Goal: Task Accomplishment & Management: Use online tool/utility

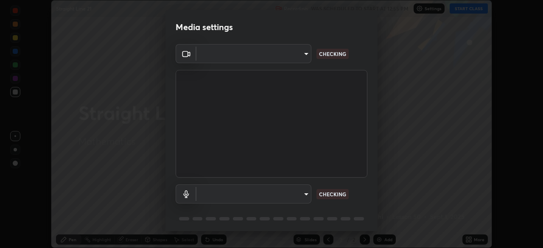
scroll to position [30, 0]
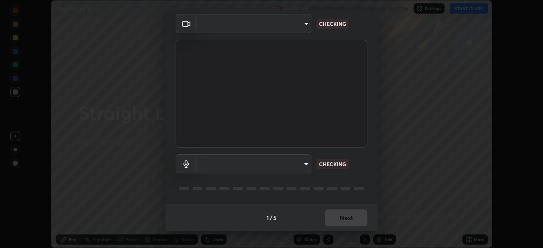
type input "85d16ec95aa84cac57c58139e5cfc4bfb0706547449b22b2f8fda69051d4463f"
click at [303, 167] on body "Erase all Straight Line 21 Recording WAS SCHEDULED TO START AT 12:55 PM Setting…" at bounding box center [271, 124] width 543 height 248
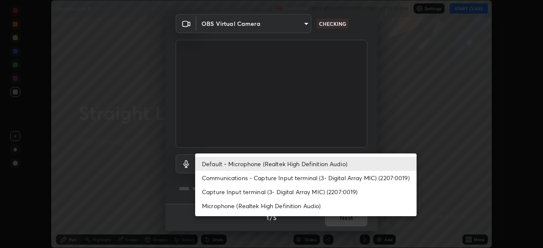
click at [299, 173] on li "Communications - Capture Input terminal (3- Digital Array MIC) (2207:0019)" at bounding box center [306, 178] width 222 height 14
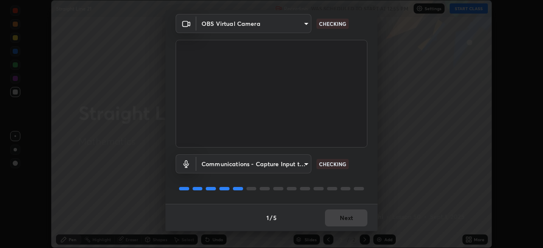
click at [301, 169] on body "Erase all Straight Line 21 Recording WAS SCHEDULED TO START AT 12:55 PM Setting…" at bounding box center [271, 124] width 543 height 248
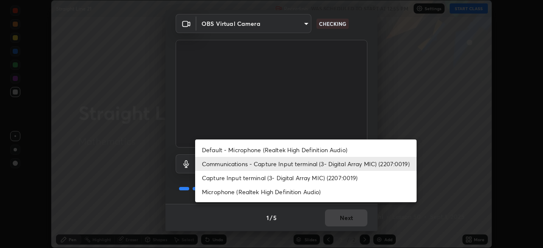
click at [306, 147] on li "Default - Microphone (Realtek High Definition Audio)" at bounding box center [306, 150] width 222 height 14
type input "default"
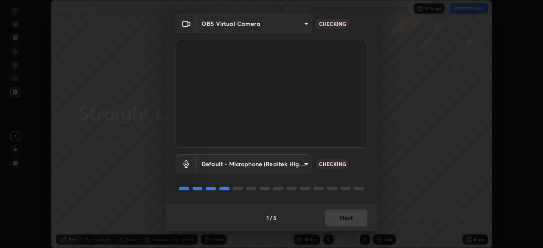
click at [358, 172] on div "Default - Microphone (Realtek High Definition Audio) default CHECKING" at bounding box center [272, 164] width 192 height 19
click at [359, 172] on div "Default - Microphone (Realtek High Definition Audio) default CHECKING" at bounding box center [272, 164] width 192 height 19
click at [359, 173] on div "Default - Microphone (Realtek High Definition Audio) default CHECKING" at bounding box center [272, 164] width 192 height 19
click at [360, 173] on div "Default - Microphone (Realtek High Definition Audio) default CHECKING" at bounding box center [272, 164] width 192 height 19
click at [360, 172] on div "Default - Microphone (Realtek High Definition Audio) default CHECKING" at bounding box center [272, 164] width 192 height 19
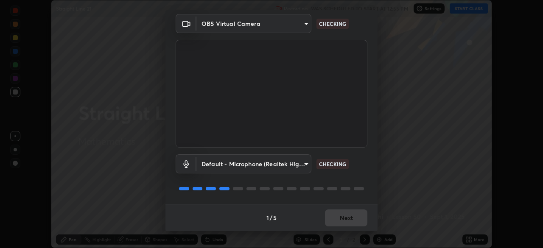
click at [359, 173] on div "Default - Microphone (Realtek High Definition Audio) default CHECKING" at bounding box center [272, 164] width 192 height 19
click at [359, 177] on div "Default - Microphone (Realtek High Definition Audio) default CHECKING" at bounding box center [272, 176] width 192 height 56
click at [357, 179] on div "Default - Microphone (Realtek High Definition Audio) default CHECKING" at bounding box center [272, 176] width 192 height 56
click at [357, 178] on div "Default - Microphone (Realtek High Definition Audio) default CHECKING" at bounding box center [272, 176] width 192 height 56
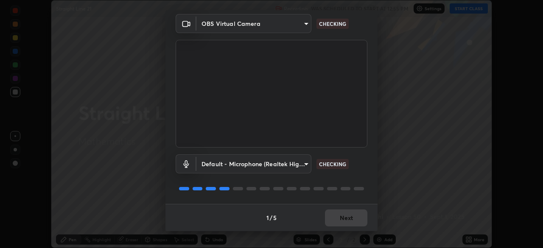
click at [357, 179] on div "Default - Microphone (Realtek High Definition Audio) default CHECKING" at bounding box center [272, 176] width 192 height 56
click at [358, 179] on div "Default - Microphone (Realtek High Definition Audio) default CHECKING" at bounding box center [272, 176] width 192 height 56
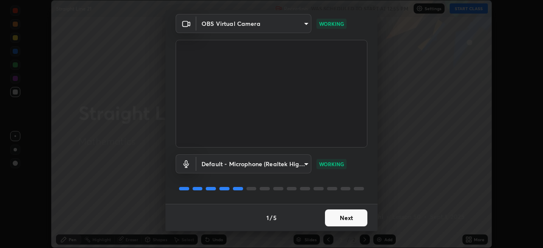
click at [346, 216] on button "Next" at bounding box center [346, 218] width 42 height 17
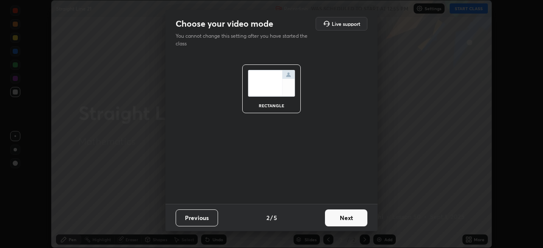
scroll to position [0, 0]
click at [351, 219] on button "Next" at bounding box center [346, 218] width 42 height 17
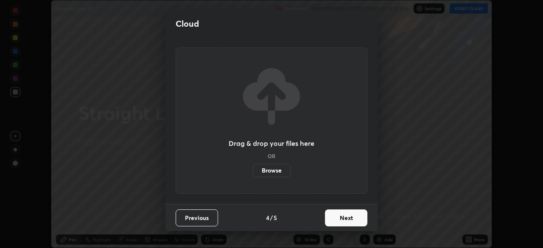
click at [350, 220] on button "Next" at bounding box center [346, 218] width 42 height 17
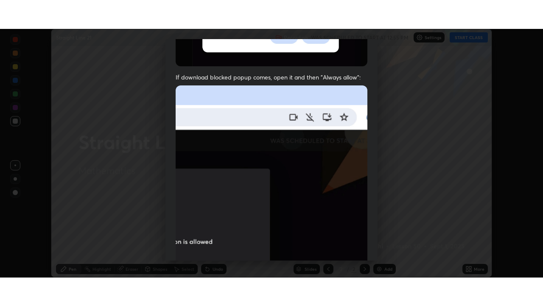
scroll to position [203, 0]
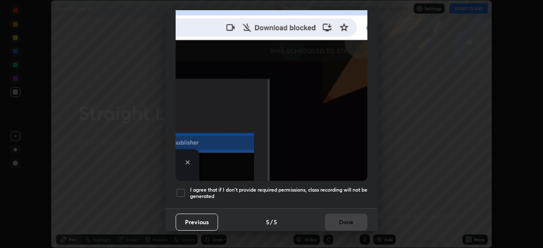
click at [183, 189] on div at bounding box center [181, 193] width 10 height 10
click at [352, 219] on button "Done" at bounding box center [346, 222] width 42 height 17
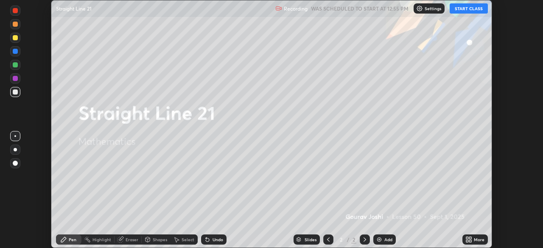
click at [462, 9] on button "START CLASS" at bounding box center [469, 8] width 38 height 10
click at [470, 238] on icon at bounding box center [471, 238] width 2 height 2
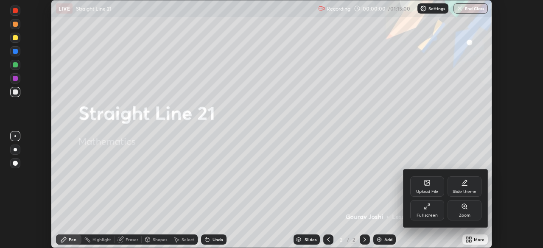
click at [433, 207] on div "Full screen" at bounding box center [428, 210] width 34 height 20
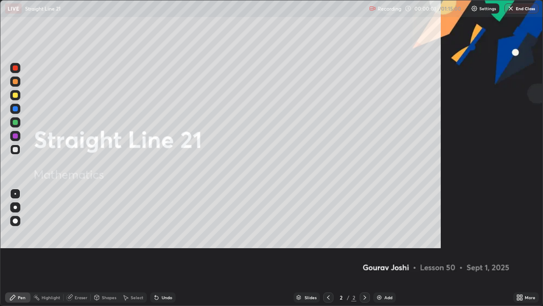
scroll to position [306, 543]
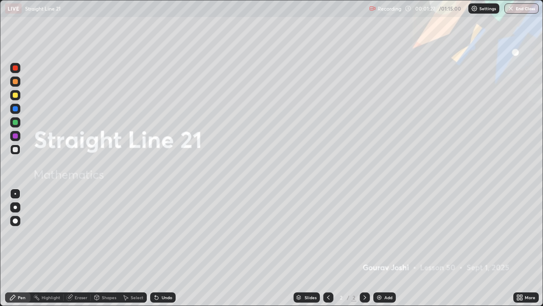
click at [385, 248] on div "Add" at bounding box center [389, 297] width 8 height 4
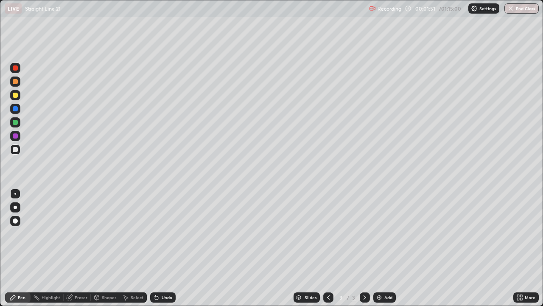
click at [14, 96] on div at bounding box center [15, 95] width 5 height 5
click at [15, 137] on div at bounding box center [15, 135] width 5 height 5
click at [13, 113] on div at bounding box center [15, 109] width 10 height 10
click at [18, 147] on div at bounding box center [15, 149] width 10 height 10
click at [386, 248] on div "Add" at bounding box center [389, 297] width 8 height 4
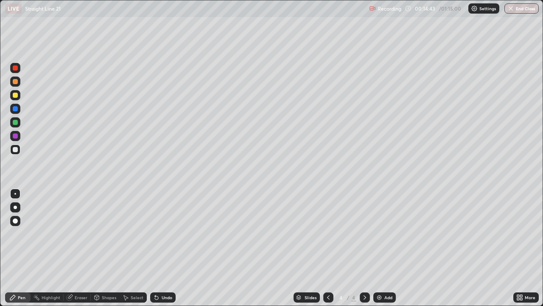
click at [17, 111] on div at bounding box center [15, 109] width 10 height 10
click at [19, 70] on div at bounding box center [15, 68] width 10 height 10
click at [16, 150] on div at bounding box center [15, 149] width 5 height 5
click at [20, 150] on div at bounding box center [15, 149] width 10 height 10
click at [19, 150] on div at bounding box center [15, 149] width 10 height 10
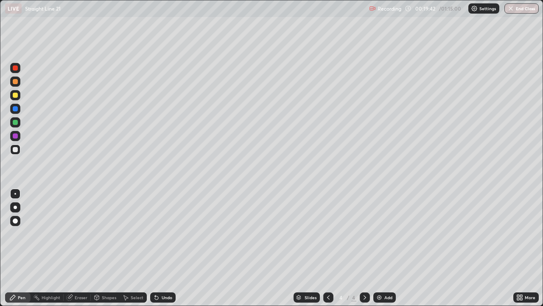
click at [17, 70] on div at bounding box center [15, 67] width 5 height 5
click at [132, 248] on div "Select" at bounding box center [133, 297] width 27 height 10
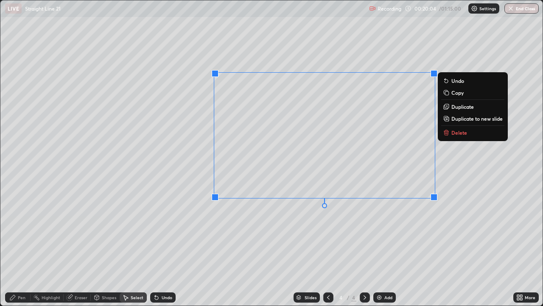
click at [457, 93] on p "Copy" at bounding box center [458, 92] width 12 height 7
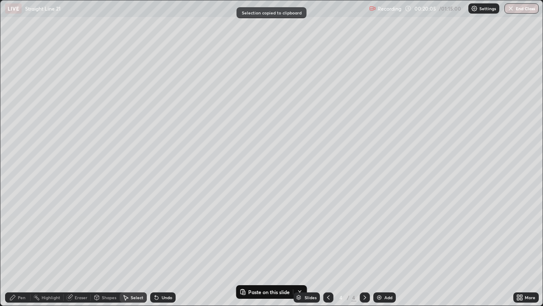
click at [380, 248] on img at bounding box center [379, 297] width 7 height 7
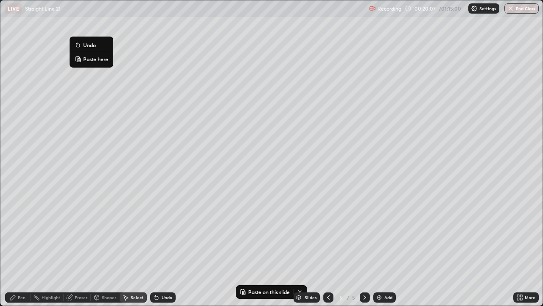
click at [82, 59] on button "Paste here" at bounding box center [91, 59] width 37 height 10
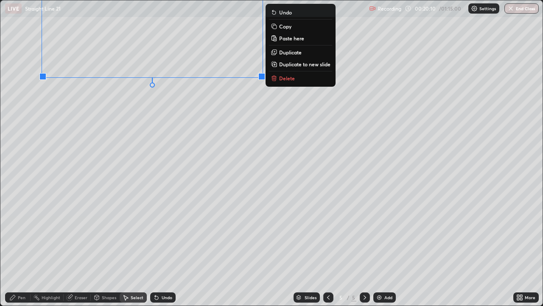
click at [75, 108] on div "0 ° Undo Copy Paste here Duplicate Duplicate to new slide Delete" at bounding box center [271, 152] width 543 height 305
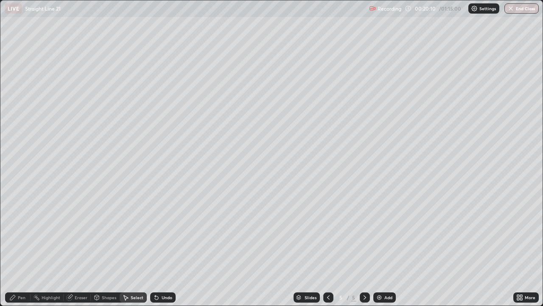
click at [69, 248] on icon at bounding box center [70, 298] width 6 height 6
click at [21, 248] on div "Pen" at bounding box center [17, 297] width 25 height 10
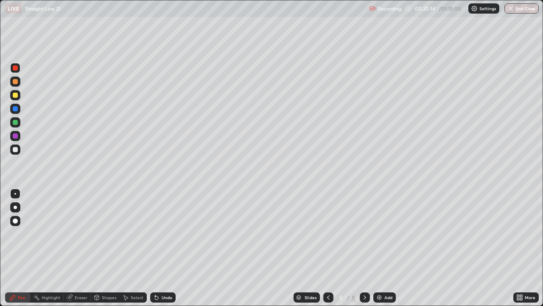
click at [12, 144] on div at bounding box center [15, 149] width 10 height 10
click at [17, 96] on div at bounding box center [15, 95] width 5 height 5
click at [16, 124] on div at bounding box center [15, 122] width 5 height 5
click at [18, 152] on div at bounding box center [15, 149] width 10 height 10
click at [168, 248] on div "Undo" at bounding box center [167, 297] width 11 height 4
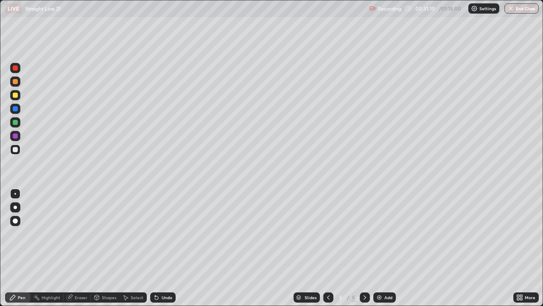
click at [164, 248] on div "Undo" at bounding box center [167, 297] width 11 height 4
click at [155, 248] on icon at bounding box center [155, 295] width 1 height 1
click at [385, 248] on div "Add" at bounding box center [389, 297] width 8 height 4
click at [12, 96] on div at bounding box center [15, 95] width 10 height 10
click at [16, 122] on div at bounding box center [15, 122] width 5 height 5
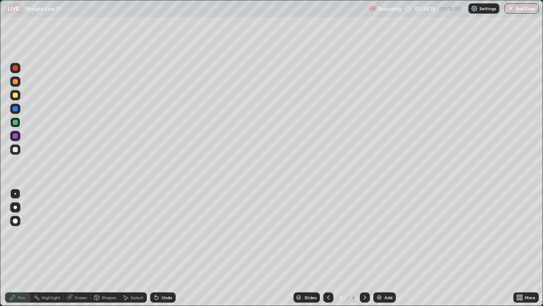
click at [13, 122] on div at bounding box center [15, 122] width 5 height 5
click at [13, 109] on div at bounding box center [15, 108] width 5 height 5
click at [16, 138] on div at bounding box center [15, 135] width 5 height 5
click at [14, 152] on div at bounding box center [15, 149] width 10 height 10
click at [82, 248] on div "Eraser" at bounding box center [77, 297] width 27 height 10
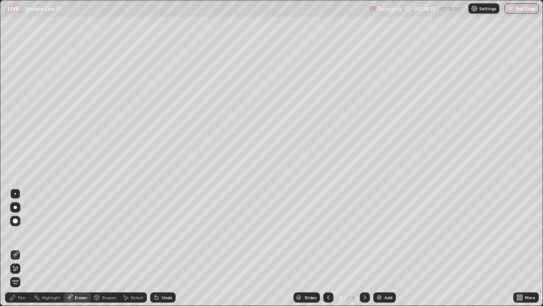
click at [27, 248] on div "Pen" at bounding box center [17, 297] width 25 height 10
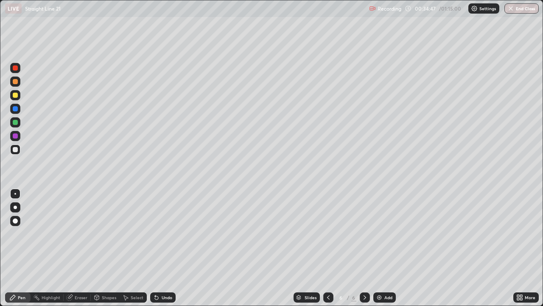
click at [16, 97] on div at bounding box center [15, 95] width 5 height 5
click at [14, 149] on div at bounding box center [15, 149] width 5 height 5
click at [13, 97] on div at bounding box center [15, 95] width 10 height 10
click at [15, 109] on div at bounding box center [15, 108] width 5 height 5
click at [16, 98] on div at bounding box center [15, 95] width 10 height 10
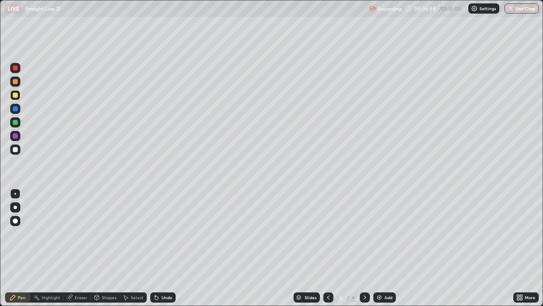
click at [15, 123] on div at bounding box center [15, 122] width 5 height 5
click at [381, 248] on img at bounding box center [379, 297] width 7 height 7
click at [15, 150] on div at bounding box center [15, 149] width 5 height 5
click at [16, 96] on div at bounding box center [15, 95] width 5 height 5
click at [16, 111] on div at bounding box center [15, 108] width 5 height 5
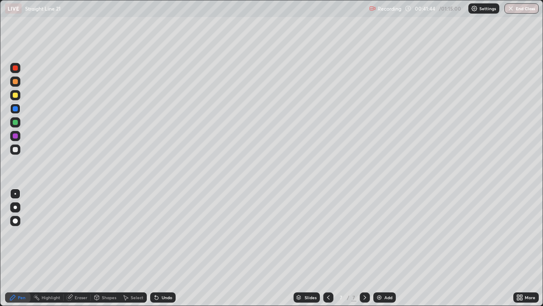
click at [14, 150] on div at bounding box center [15, 149] width 5 height 5
click at [14, 122] on div at bounding box center [15, 122] width 5 height 5
click at [387, 248] on div "Add" at bounding box center [385, 297] width 23 height 10
click at [17, 147] on div at bounding box center [15, 149] width 5 height 5
click at [162, 248] on div "Undo" at bounding box center [167, 297] width 11 height 4
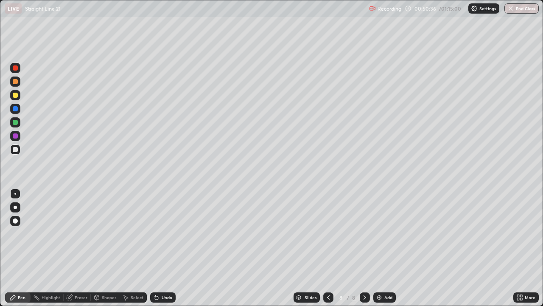
click at [158, 248] on div "Undo" at bounding box center [162, 297] width 25 height 10
click at [159, 248] on div "Undo" at bounding box center [162, 297] width 25 height 10
click at [391, 248] on div "Add" at bounding box center [385, 297] width 23 height 10
click at [158, 248] on div "Undo" at bounding box center [161, 297] width 29 height 17
click at [159, 248] on div "Undo" at bounding box center [162, 297] width 25 height 10
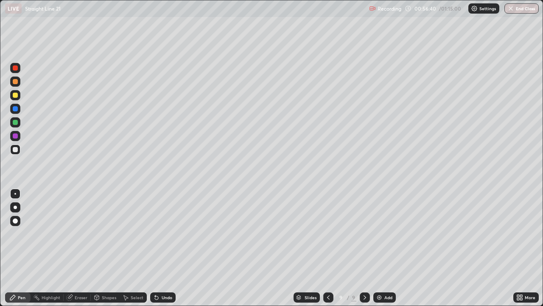
click at [385, 248] on div "Add" at bounding box center [385, 297] width 23 height 10
click at [329, 248] on icon at bounding box center [328, 297] width 7 height 7
click at [367, 248] on div at bounding box center [365, 297] width 10 height 17
click at [17, 71] on div at bounding box center [15, 68] width 10 height 10
click at [15, 95] on div at bounding box center [15, 95] width 5 height 5
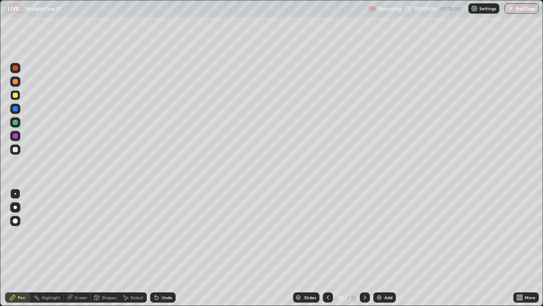
click at [15, 69] on div at bounding box center [15, 67] width 5 height 5
click at [14, 97] on div at bounding box center [15, 95] width 5 height 5
click at [15, 68] on div at bounding box center [15, 67] width 5 height 5
click at [17, 96] on div at bounding box center [15, 95] width 5 height 5
click at [166, 248] on div "Undo" at bounding box center [162, 297] width 25 height 10
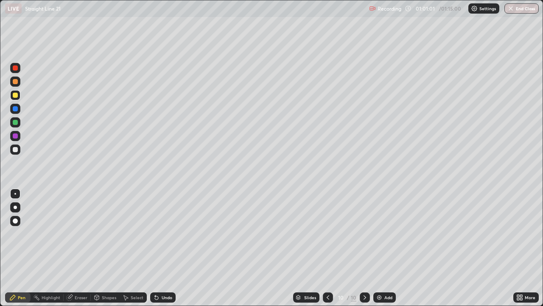
click at [16, 71] on div at bounding box center [15, 68] width 10 height 10
click at [17, 96] on div at bounding box center [15, 95] width 5 height 5
click at [168, 248] on div "Undo" at bounding box center [162, 297] width 25 height 10
click at [167, 248] on div "Undo" at bounding box center [162, 297] width 25 height 10
click at [166, 248] on div "Undo" at bounding box center [162, 297] width 25 height 10
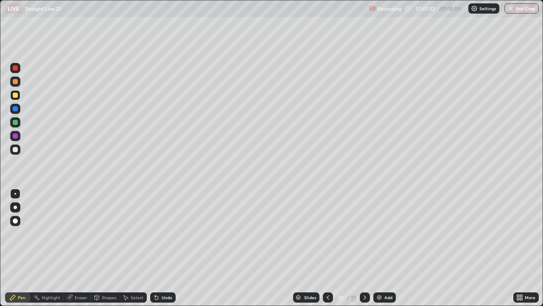
click at [167, 248] on div "Undo" at bounding box center [167, 297] width 11 height 4
click at [168, 248] on div "Undo" at bounding box center [167, 297] width 11 height 4
click at [14, 70] on div at bounding box center [15, 67] width 5 height 5
click at [16, 96] on div at bounding box center [15, 95] width 5 height 5
click at [385, 248] on div "Add" at bounding box center [389, 297] width 8 height 4
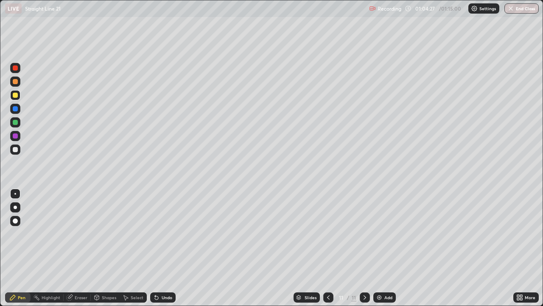
click at [16, 153] on div at bounding box center [15, 149] width 10 height 10
click at [162, 248] on div "Undo" at bounding box center [167, 297] width 11 height 4
click at [161, 248] on div "Undo" at bounding box center [162, 297] width 25 height 10
click at [515, 9] on button "End Class" at bounding box center [522, 8] width 34 height 10
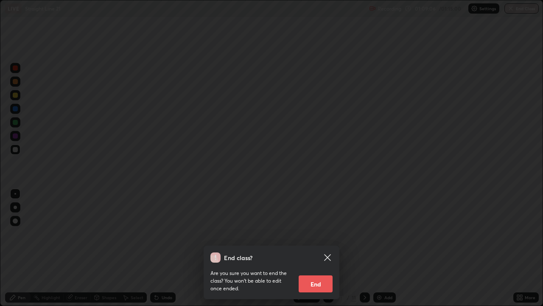
click at [321, 248] on button "End" at bounding box center [316, 283] width 34 height 17
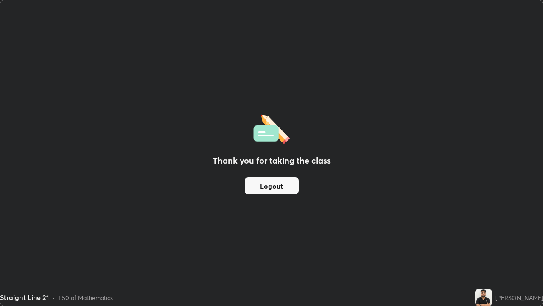
click at [269, 185] on button "Logout" at bounding box center [272, 185] width 54 height 17
